Goal: Task Accomplishment & Management: Manage account settings

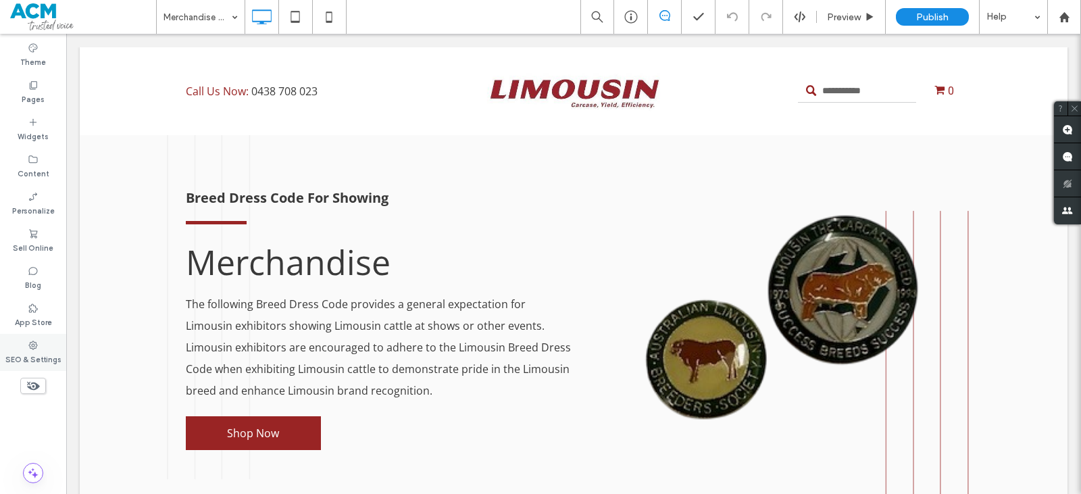
click at [33, 347] on icon at bounding box center [33, 345] width 11 height 11
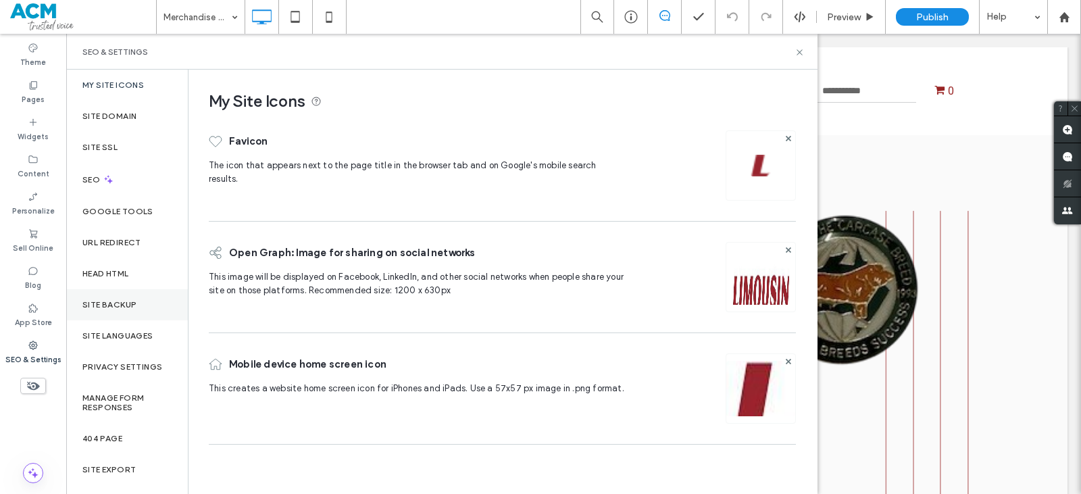
click at [113, 297] on div "Site Backup" at bounding box center [127, 304] width 122 height 31
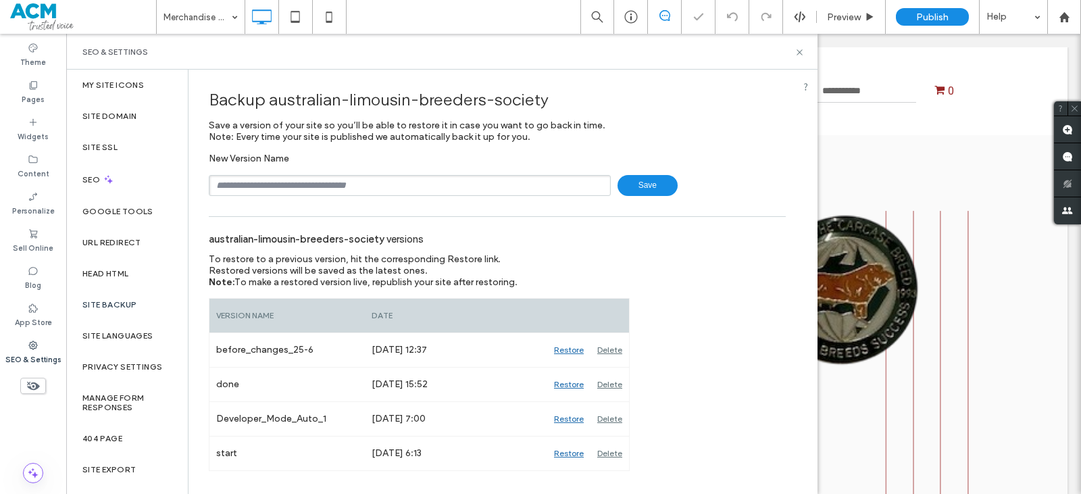
click at [265, 178] on input "text" at bounding box center [410, 185] width 402 height 21
click at [333, 185] on input "**********" at bounding box center [410, 185] width 402 height 21
click at [321, 187] on input "**********" at bounding box center [410, 185] width 402 height 21
drag, startPoint x: 324, startPoint y: 182, endPoint x: 317, endPoint y: 184, distance: 7.7
click at [317, 184] on input "**********" at bounding box center [410, 185] width 402 height 21
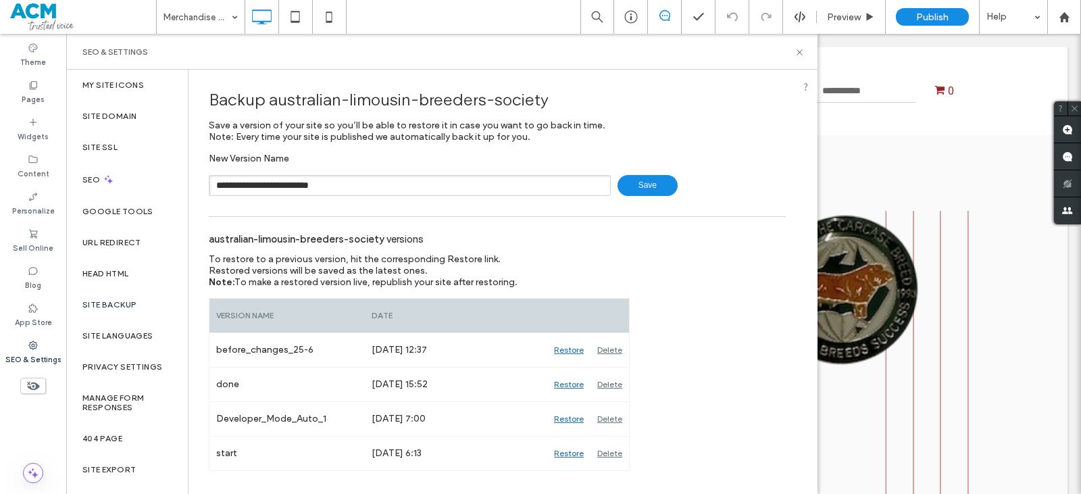
type input "**********"
click at [635, 189] on span "Save" at bounding box center [648, 185] width 60 height 21
click at [795, 51] on icon at bounding box center [800, 52] width 10 height 10
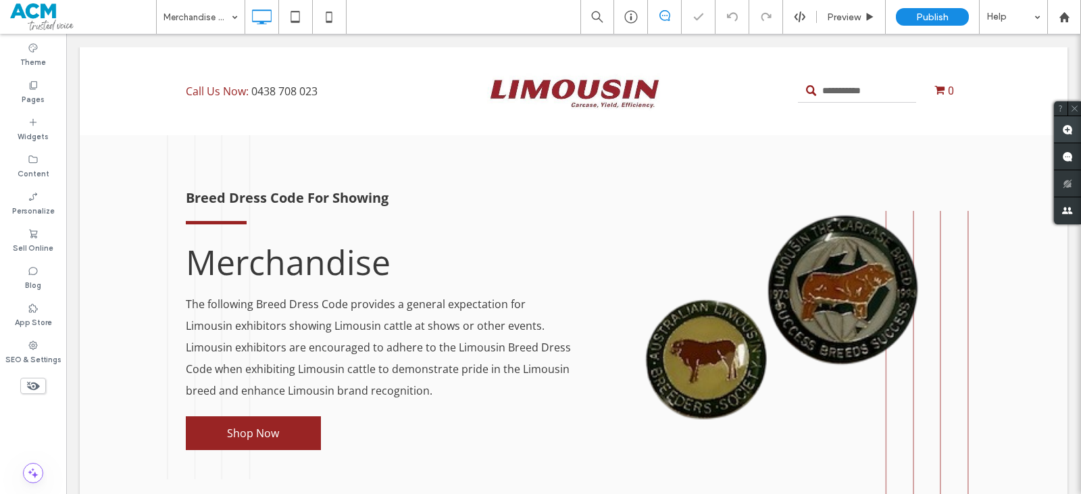
click at [1070, 124] on icon at bounding box center [1067, 129] width 11 height 11
click at [986, 86] on div "Call Us Now: [PHONE_NUMBER] Click To Paste Click To Paste Click To Paste 0 Clic…" at bounding box center [574, 91] width 988 height 72
click at [838, 64] on use "button" at bounding box center [837, 65] width 5 height 3
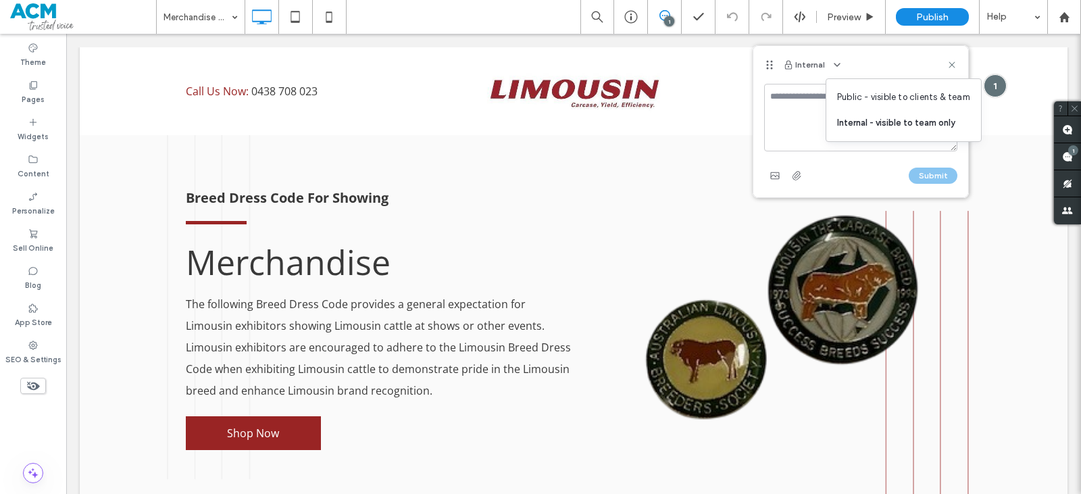
drag, startPoint x: 840, startPoint y: 96, endPoint x: 827, endPoint y: 105, distance: 16.1
click at [839, 96] on span "Public - visible to clients & team" at bounding box center [903, 98] width 133 height 14
click at [825, 105] on textarea at bounding box center [860, 118] width 193 height 68
type textarea "*"
click at [952, 65] on use at bounding box center [952, 64] width 6 height 6
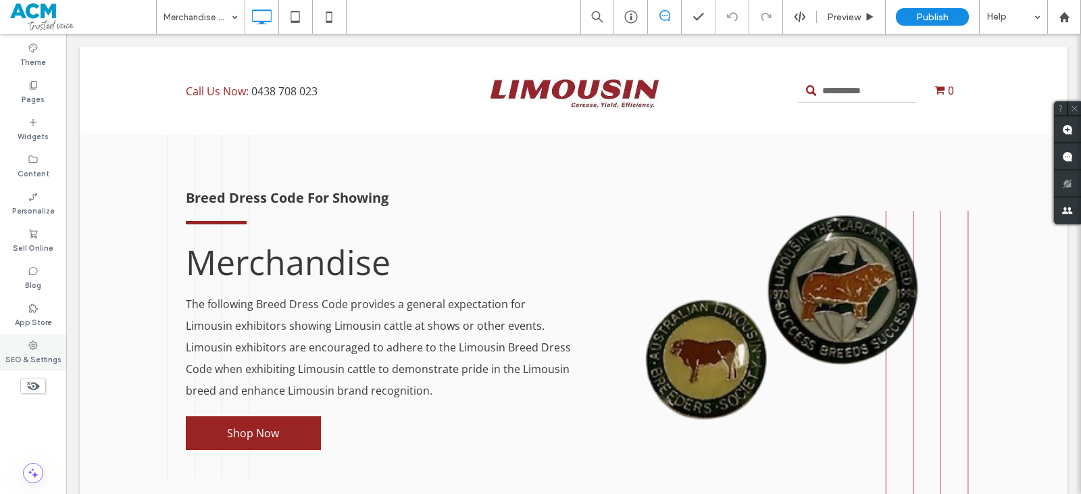
click at [51, 349] on div "SEO & Settings" at bounding box center [33, 352] width 66 height 37
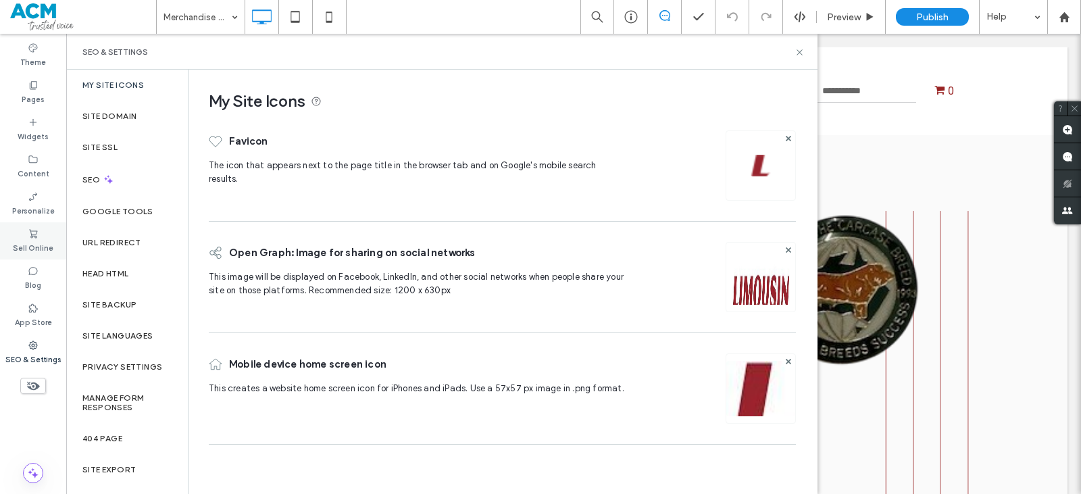
click at [17, 250] on label "Sell Online" at bounding box center [33, 246] width 41 height 15
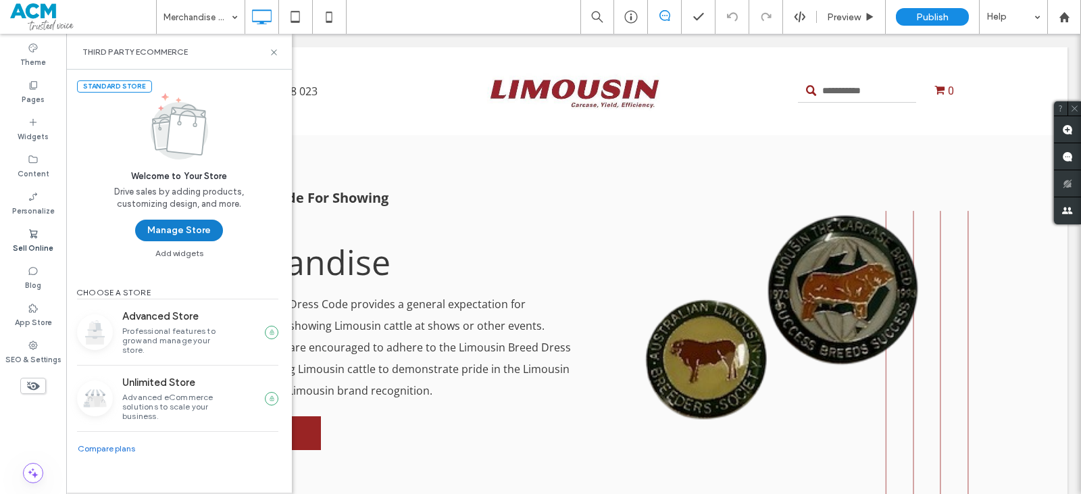
click at [153, 231] on button "Manage Store" at bounding box center [179, 231] width 88 height 22
